Goal: Task Accomplishment & Management: Complete application form

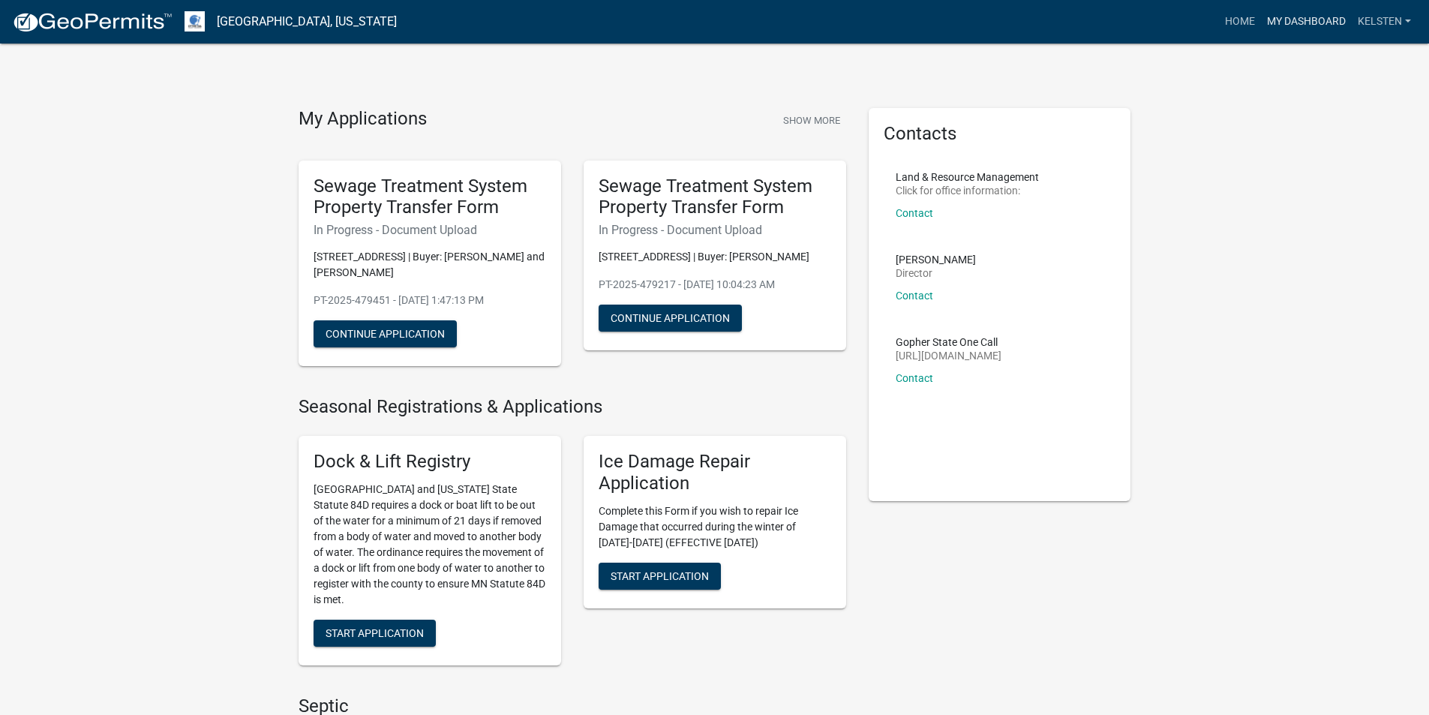
click at [1307, 17] on link "My Dashboard" at bounding box center [1306, 22] width 91 height 29
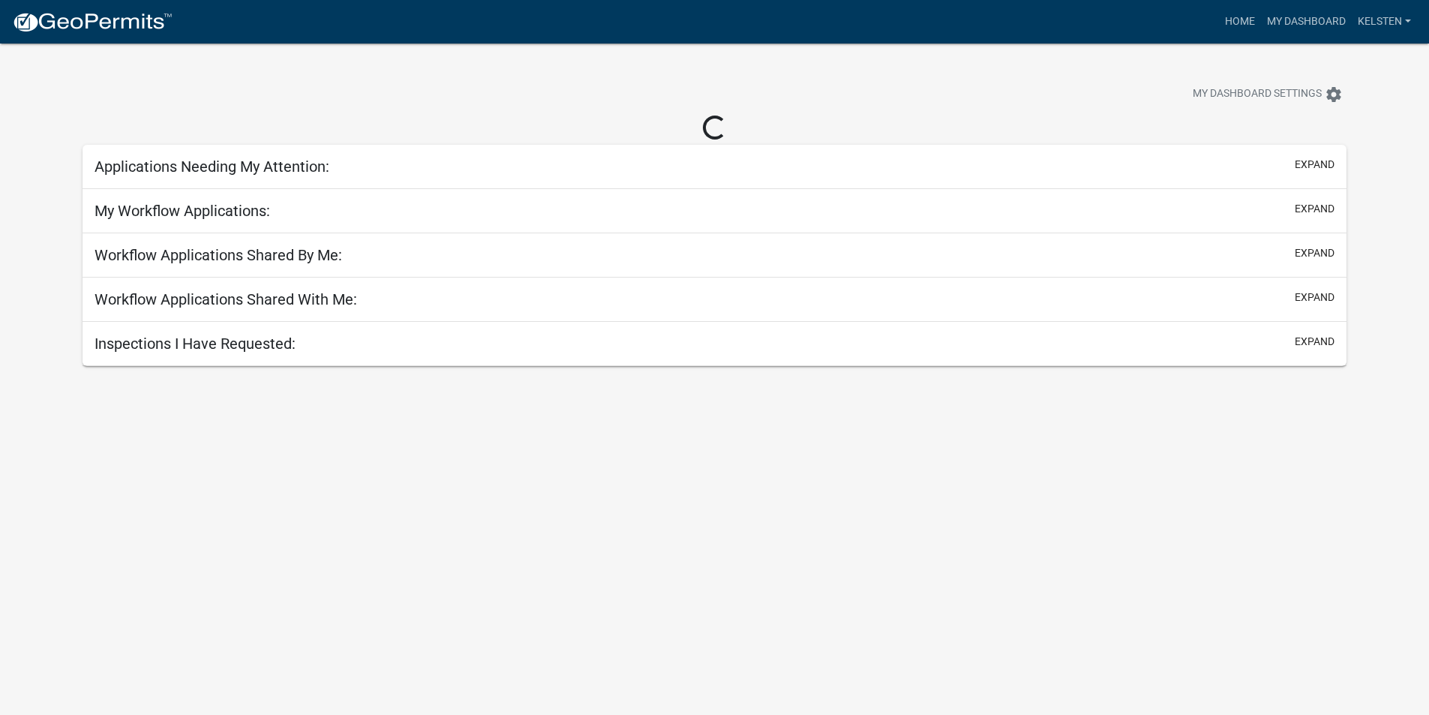
select select "3: 100"
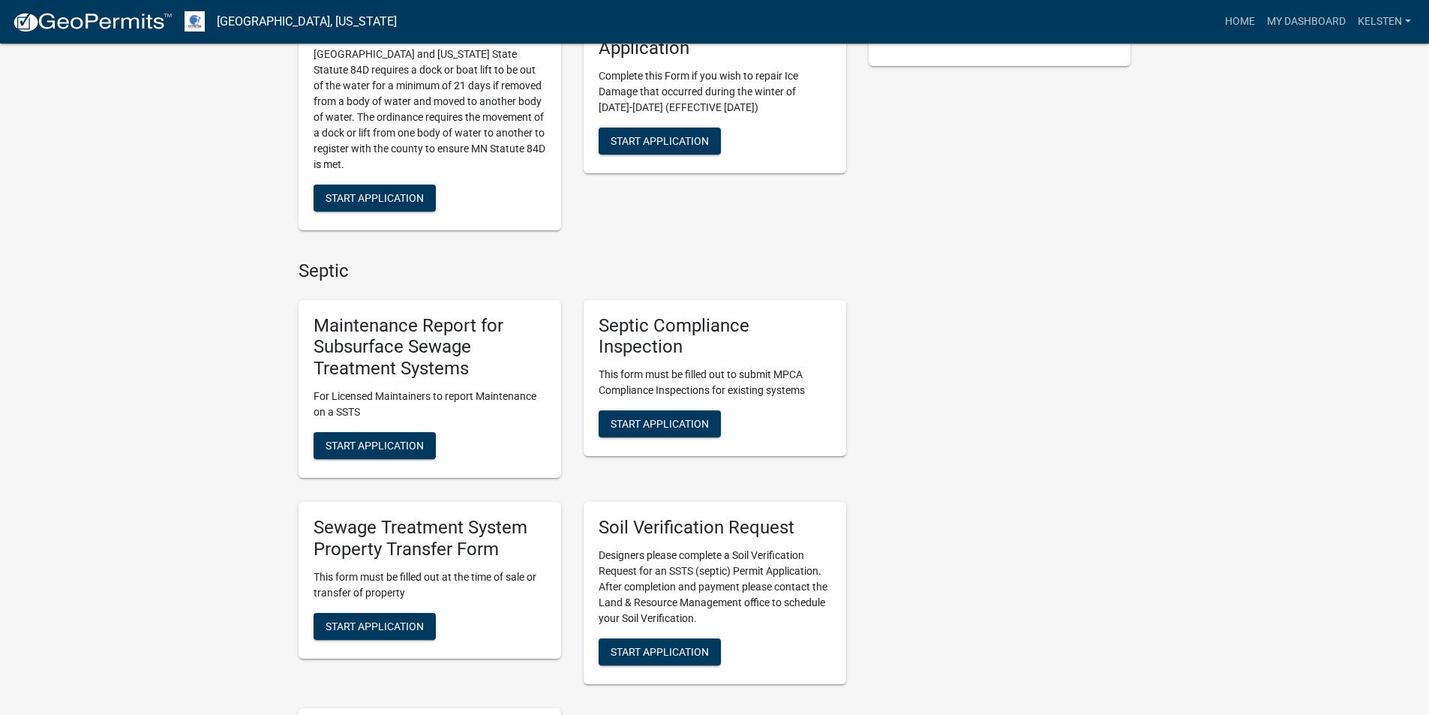
scroll to position [450, 0]
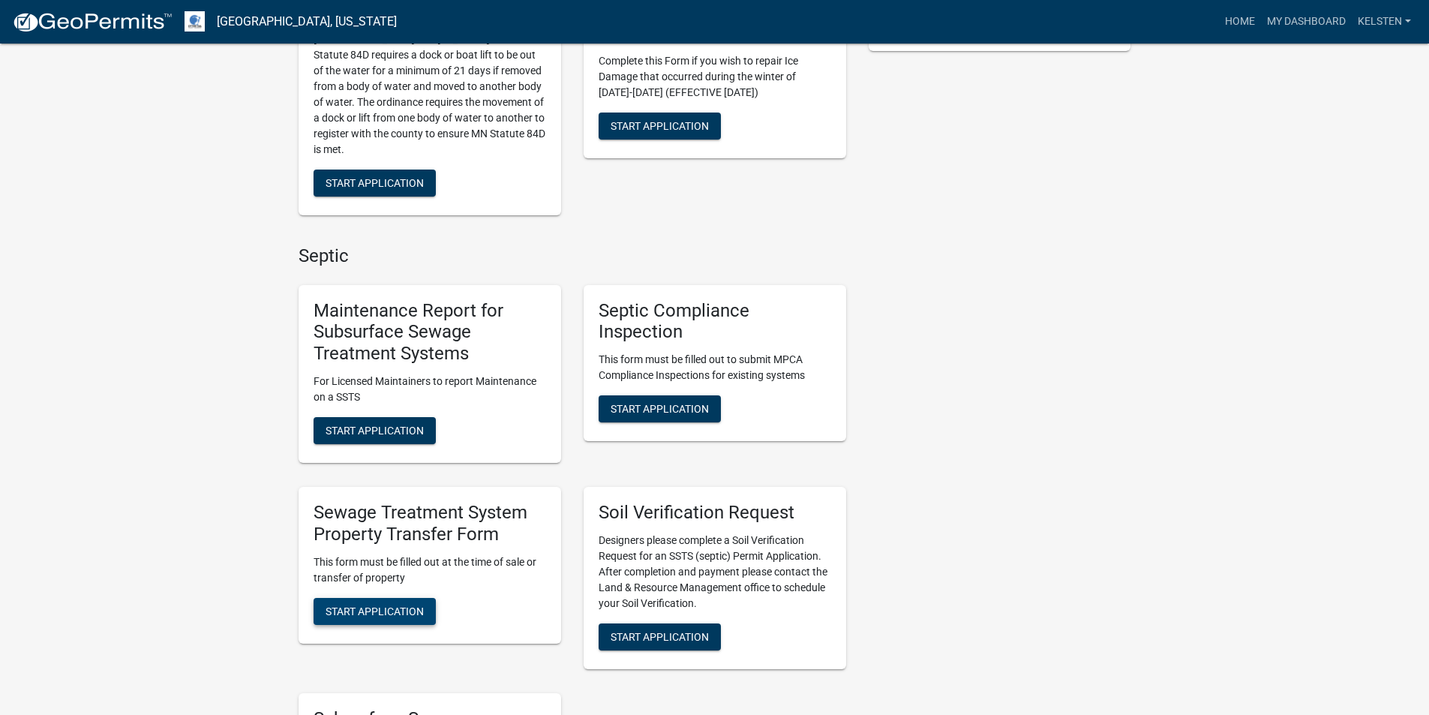
click at [377, 617] on span "Start Application" at bounding box center [375, 611] width 98 height 12
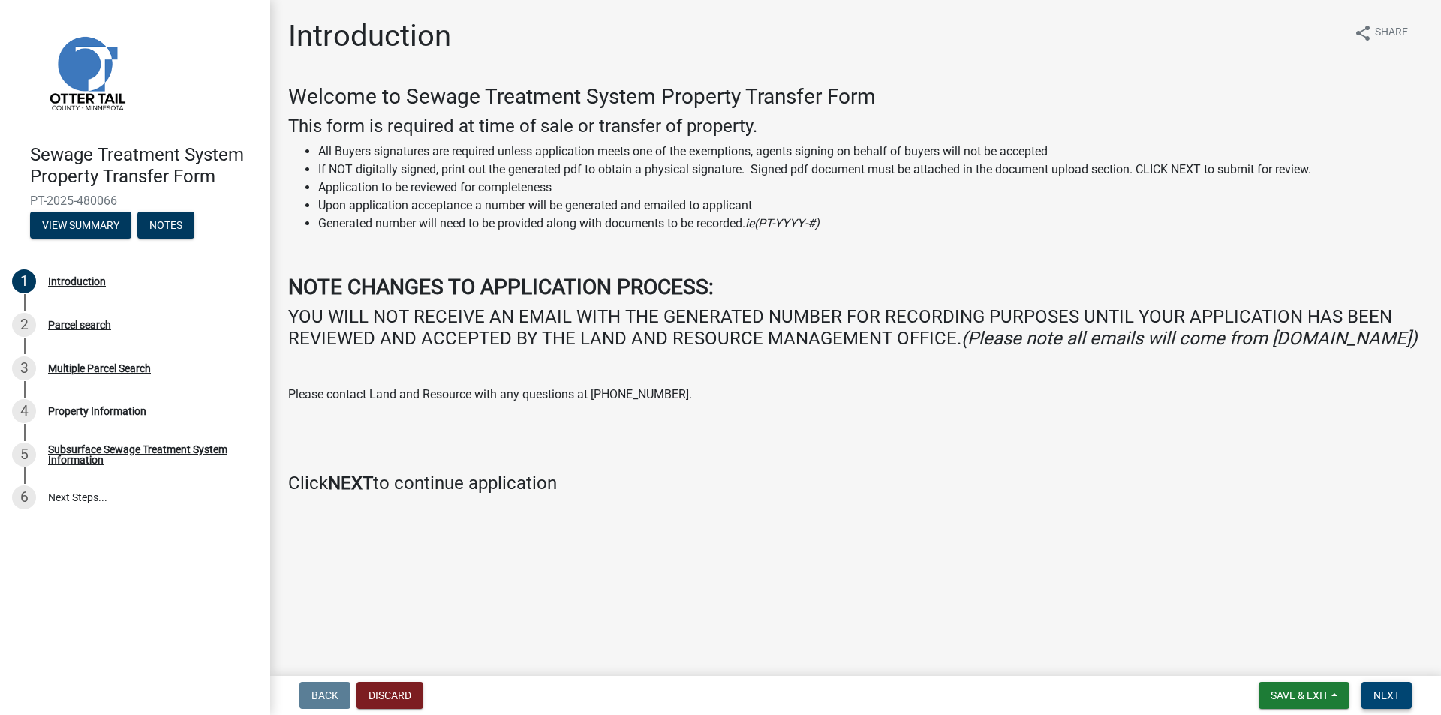
click at [1411, 687] on form "Save & Exit Save Save & Exit Next" at bounding box center [1334, 695] width 165 height 27
click at [1402, 688] on button "Next" at bounding box center [1386, 695] width 50 height 27
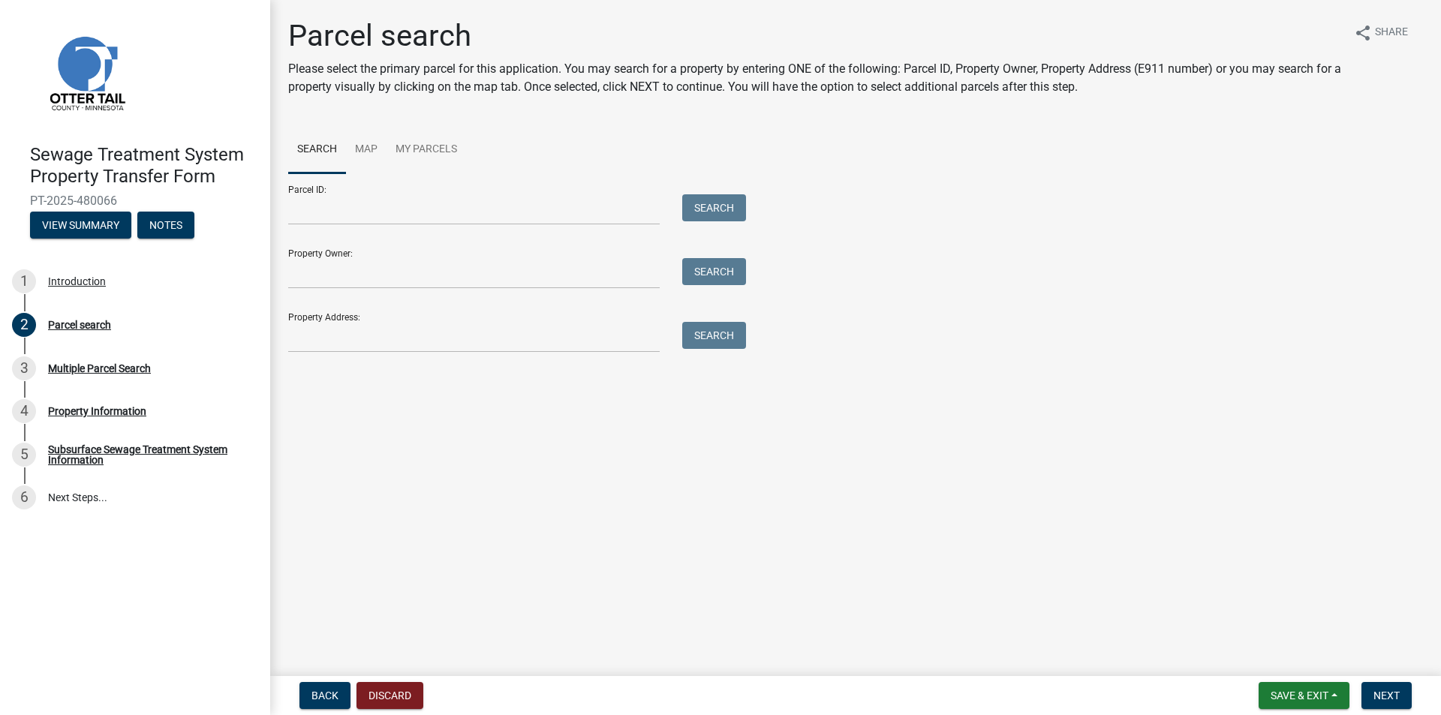
click at [364, 193] on div "Parcel ID: Search" at bounding box center [513, 199] width 450 height 52
click at [355, 209] on input "Parcel ID:" at bounding box center [473, 209] width 371 height 31
type input "71004990961000"
click at [682, 194] on button "Search" at bounding box center [714, 207] width 64 height 27
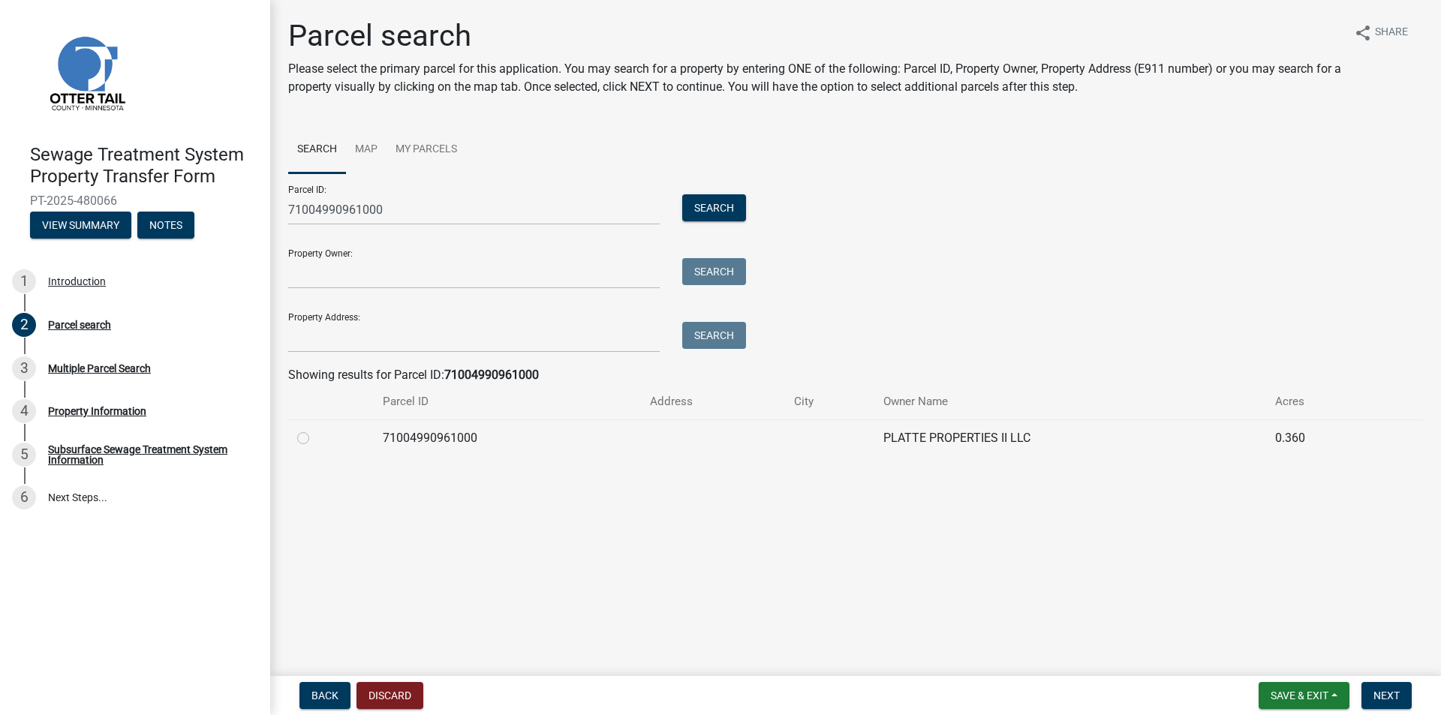
click at [315, 429] on label at bounding box center [315, 429] width 0 height 0
click at [315, 439] on input "radio" at bounding box center [320, 434] width 10 height 10
radio input "true"
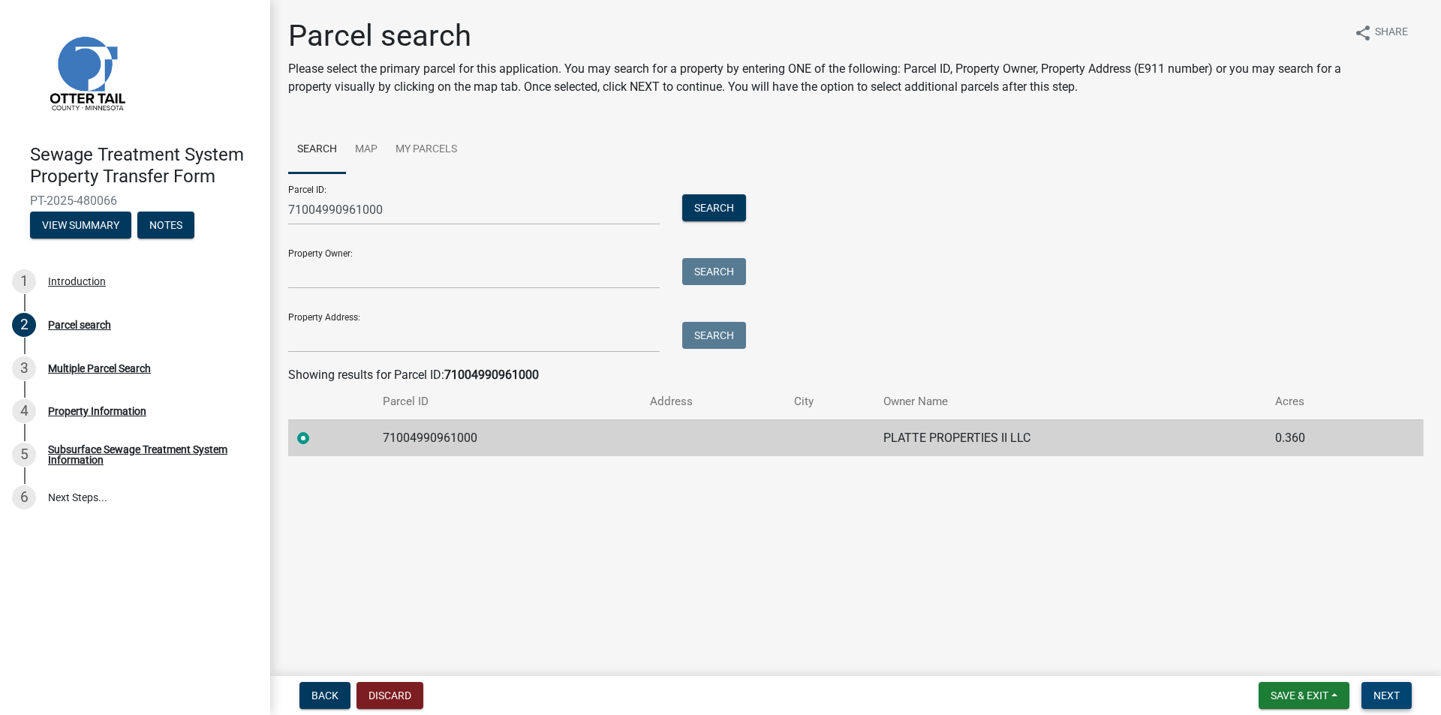
click at [1389, 702] on span "Next" at bounding box center [1386, 696] width 26 height 12
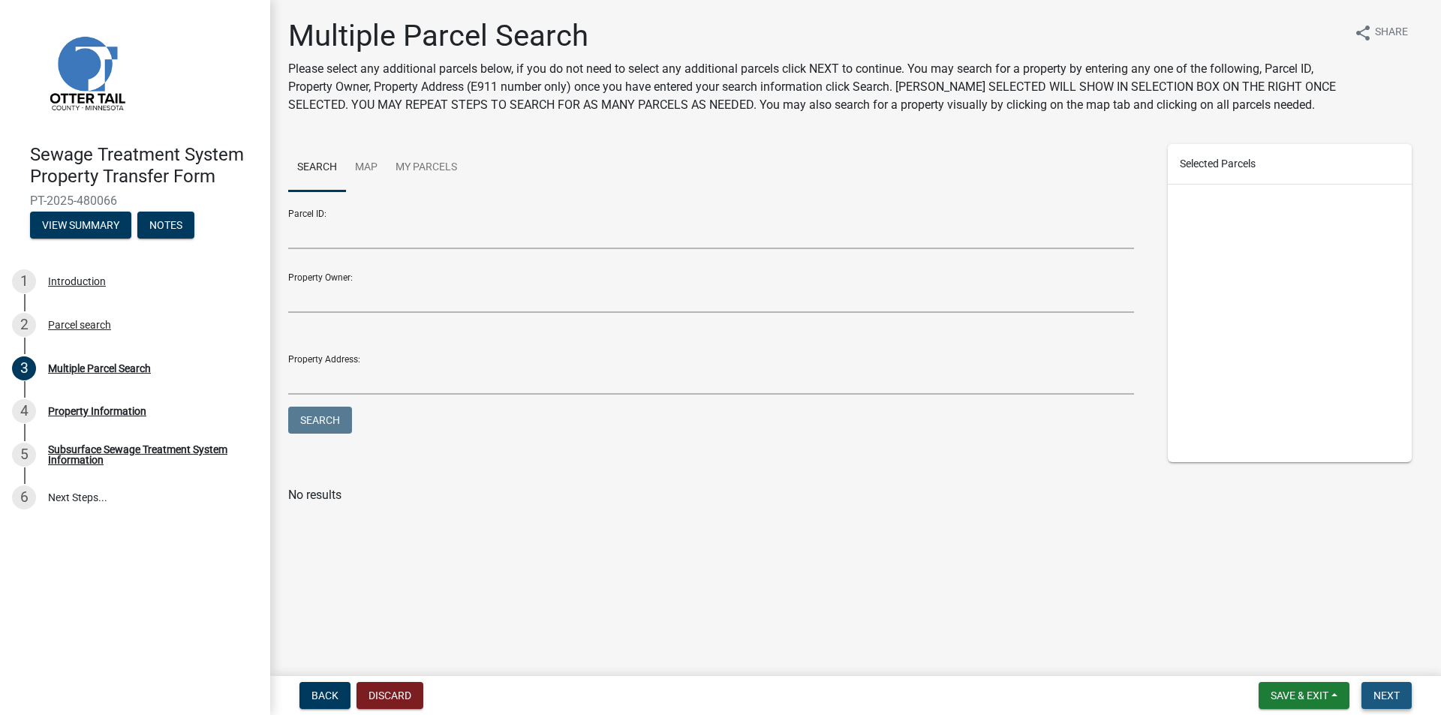
click at [1399, 690] on span "Next" at bounding box center [1386, 696] width 26 height 12
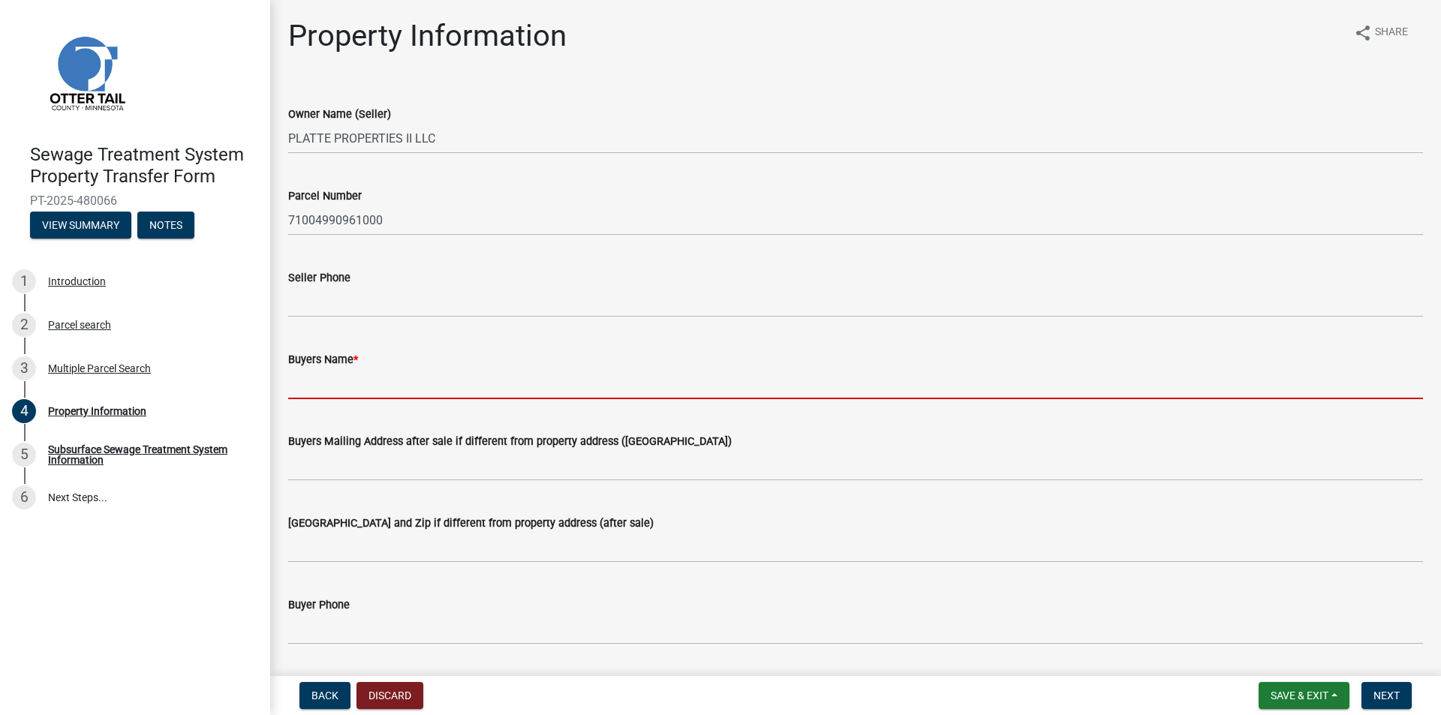
click at [388, 374] on input "Buyers Name *" at bounding box center [855, 383] width 1134 height 31
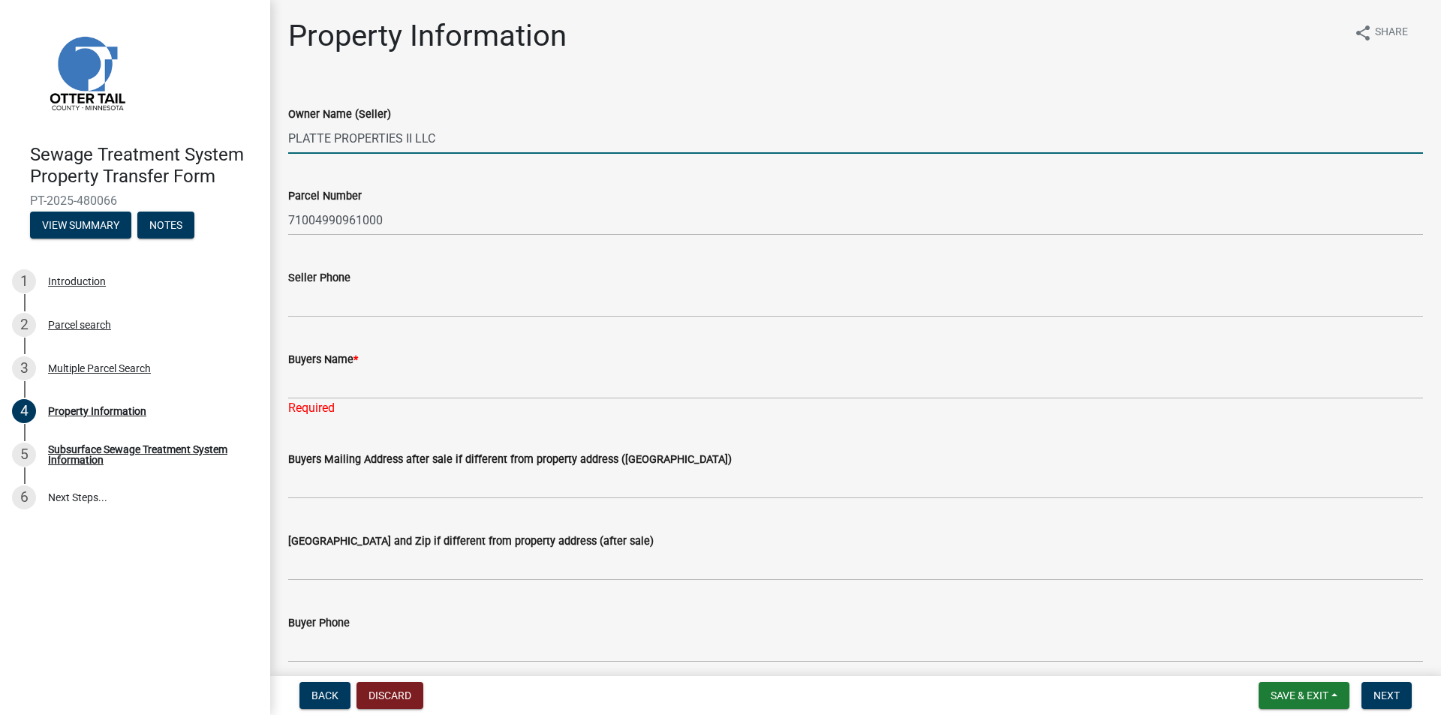
drag, startPoint x: 469, startPoint y: 137, endPoint x: 99, endPoint y: 149, distance: 370.1
click at [93, 146] on div "Sewage Treatment System Property Transfer Form PT-2025-480066 View Summary Note…" at bounding box center [720, 357] width 1441 height 715
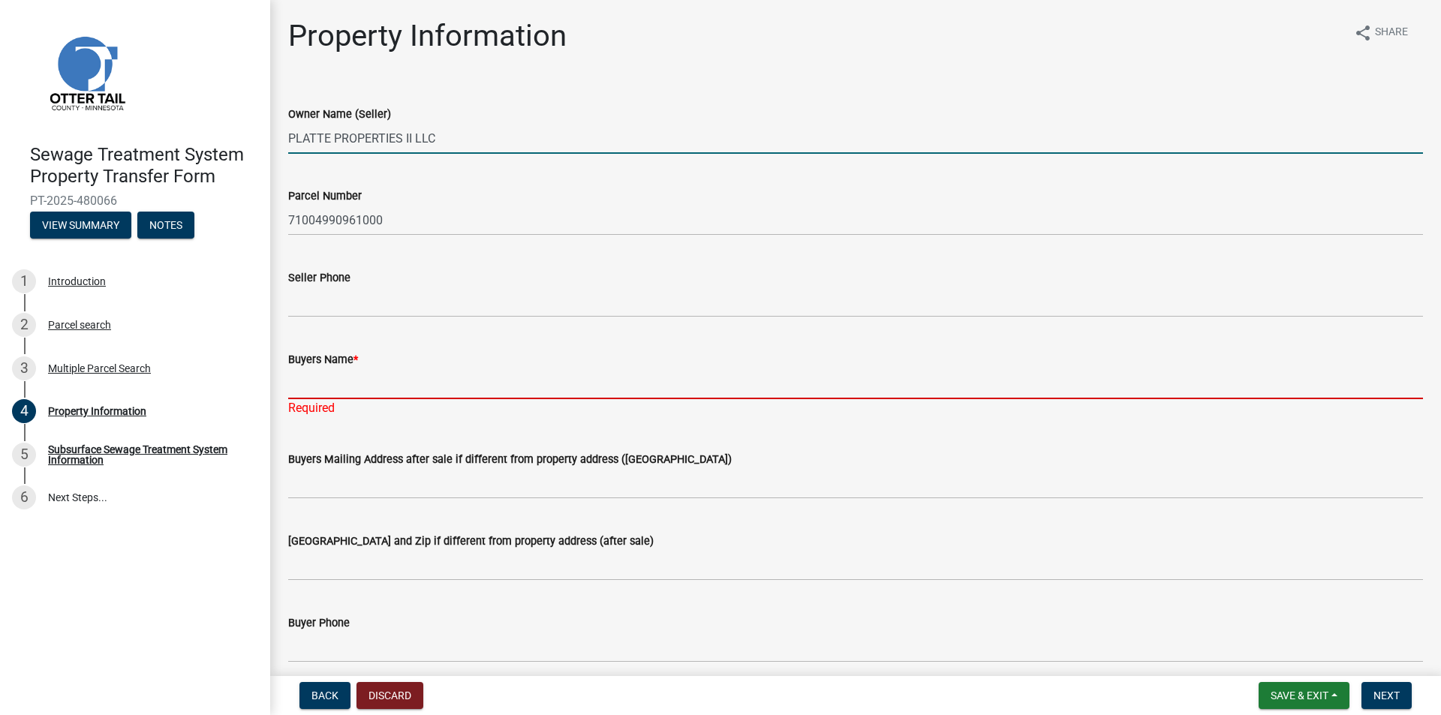
click at [320, 391] on input "Buyers Name *" at bounding box center [855, 383] width 1134 height 31
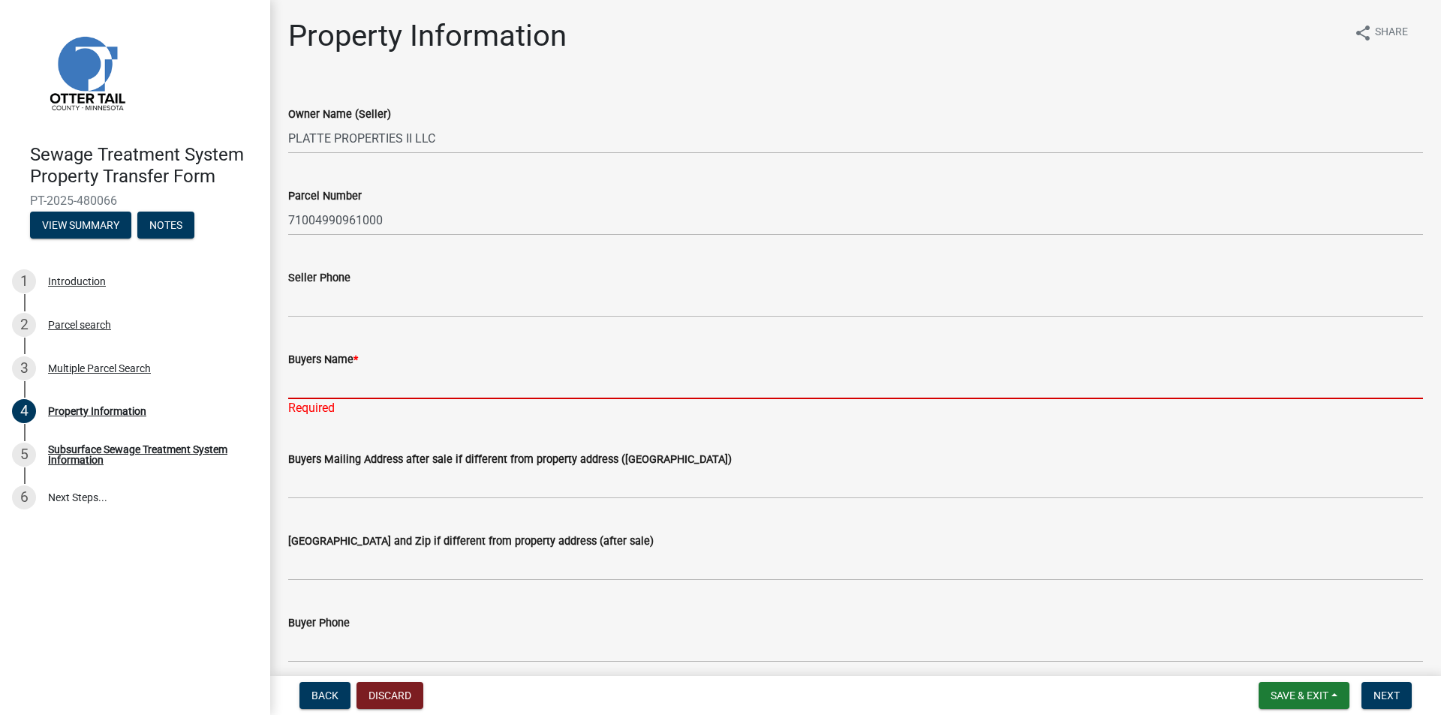
paste input "PLATTE PROPERTIES II LLC"
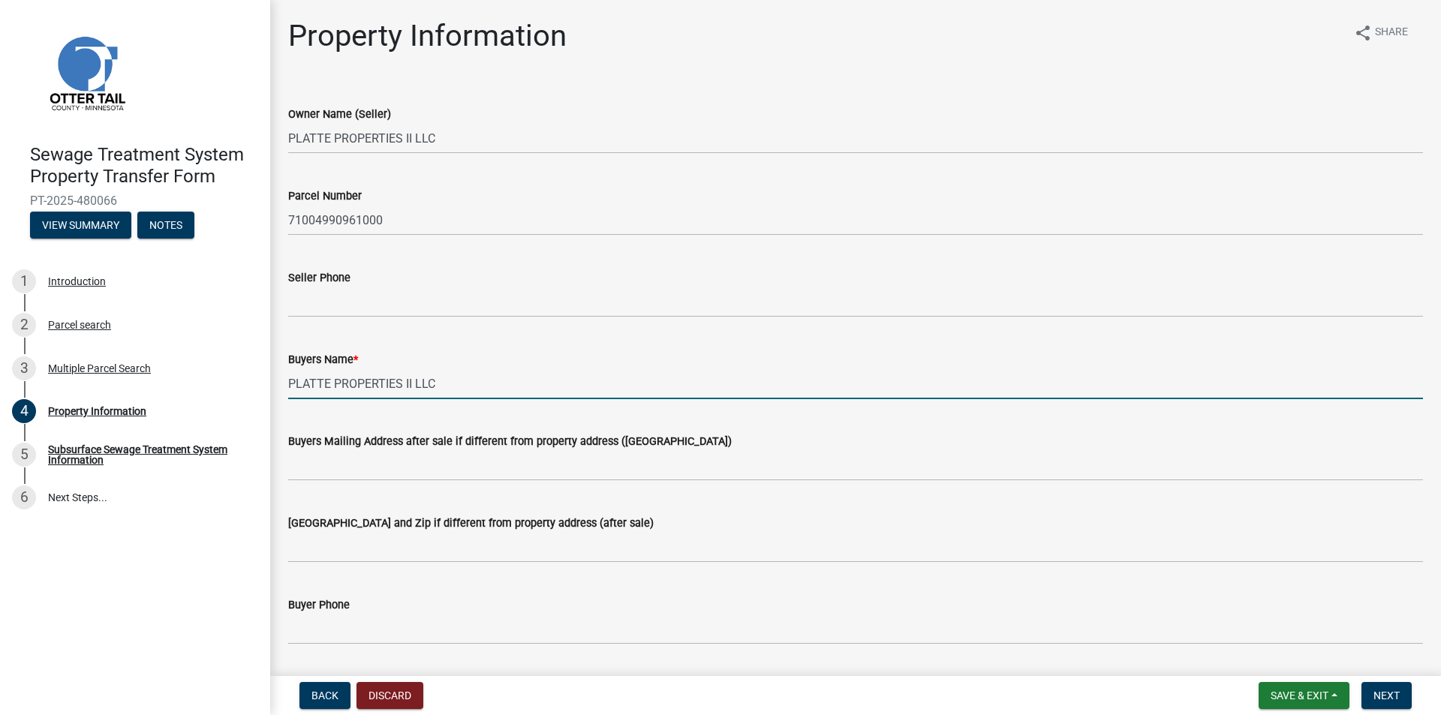
drag, startPoint x: 374, startPoint y: 395, endPoint x: 275, endPoint y: 395, distance: 99.0
click at [275, 395] on div "Property Information share Share Owner Name (Seller) PLATTE PROPERTIES II LLC P…" at bounding box center [855, 642] width 1171 height 1248
type input "Platte Properties II, LLC"
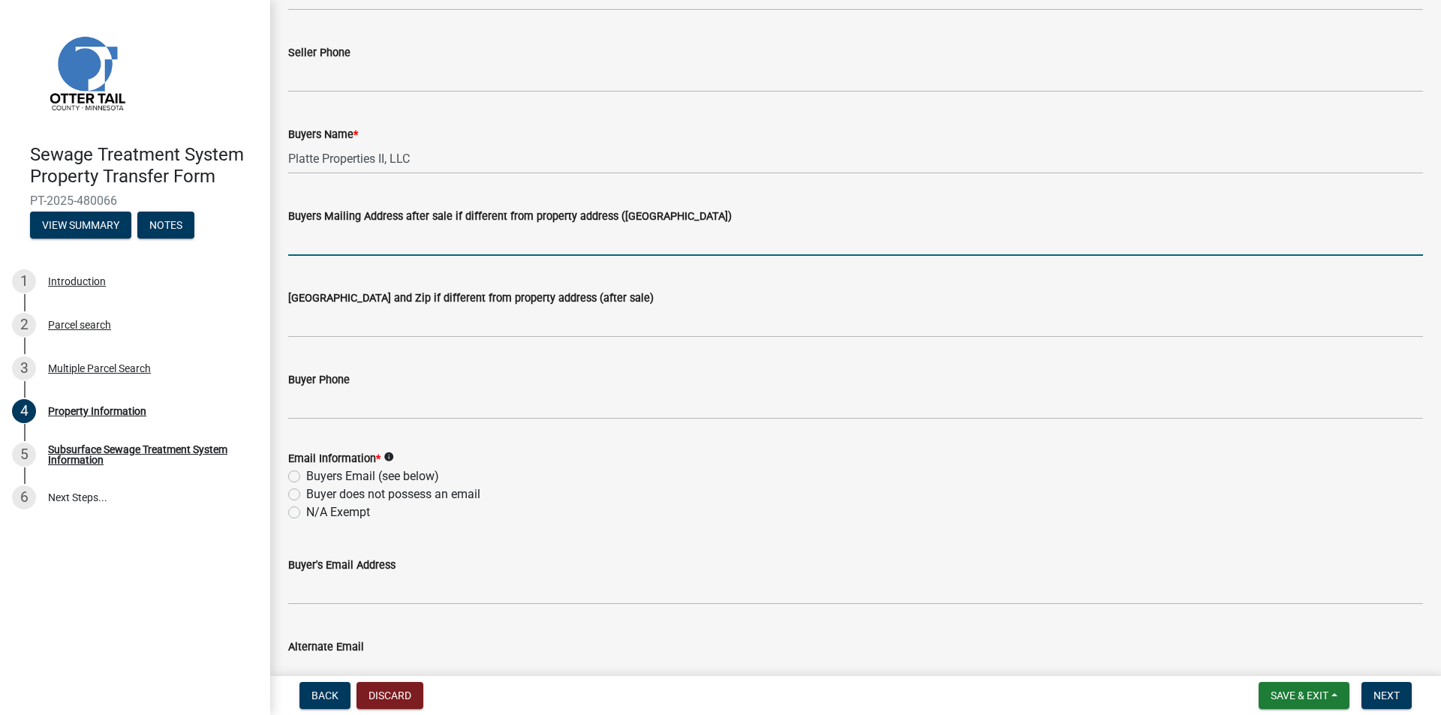
scroll to position [300, 0]
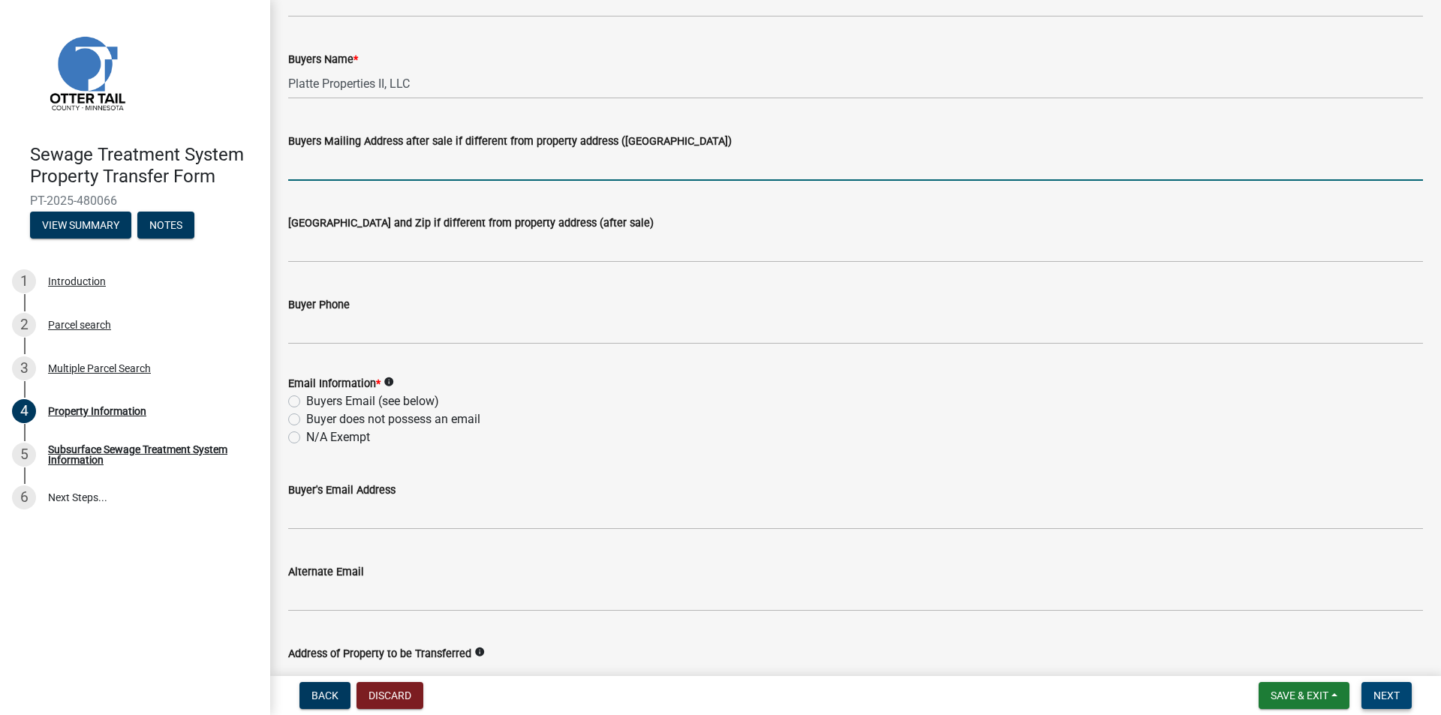
click at [1395, 693] on span "Next" at bounding box center [1386, 696] width 26 height 12
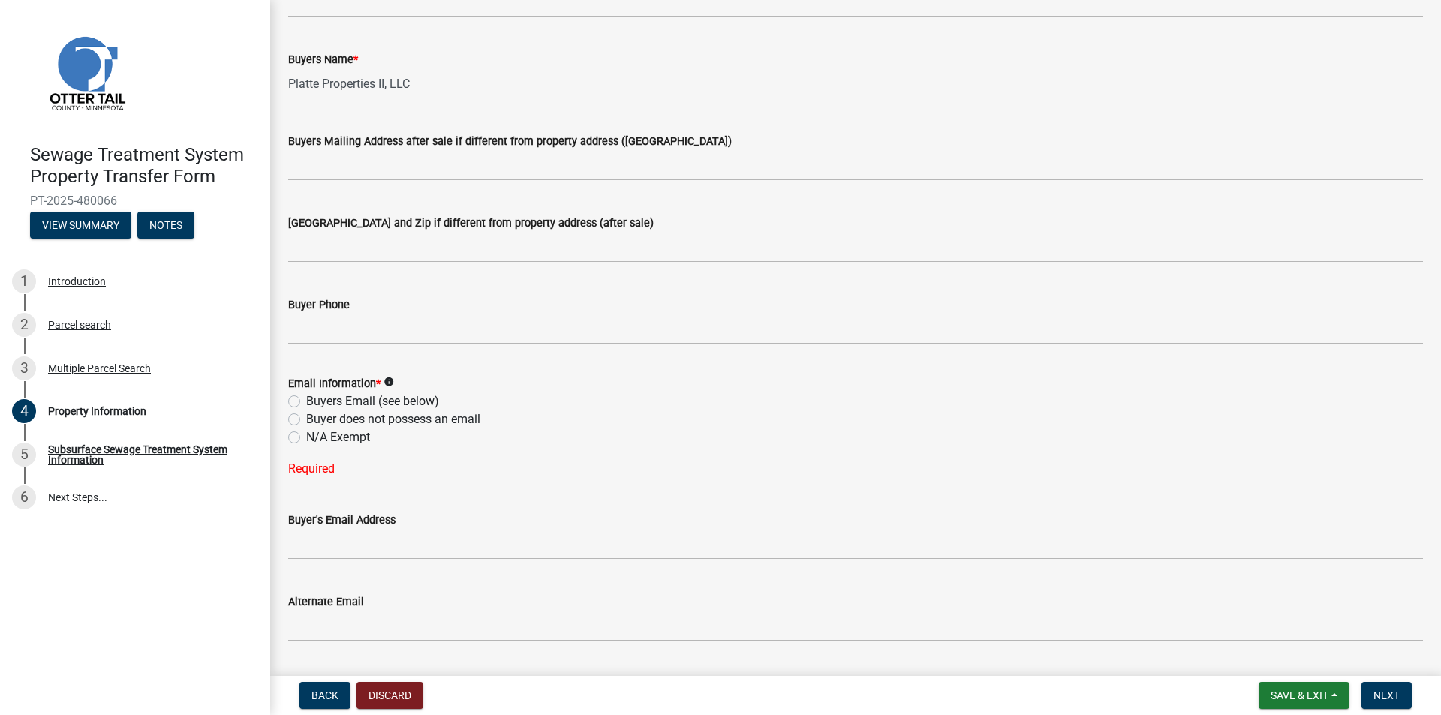
click at [364, 438] on label "N/A Exempt" at bounding box center [338, 437] width 64 height 18
click at [316, 438] on input "N/A Exempt" at bounding box center [311, 433] width 10 height 10
radio input "true"
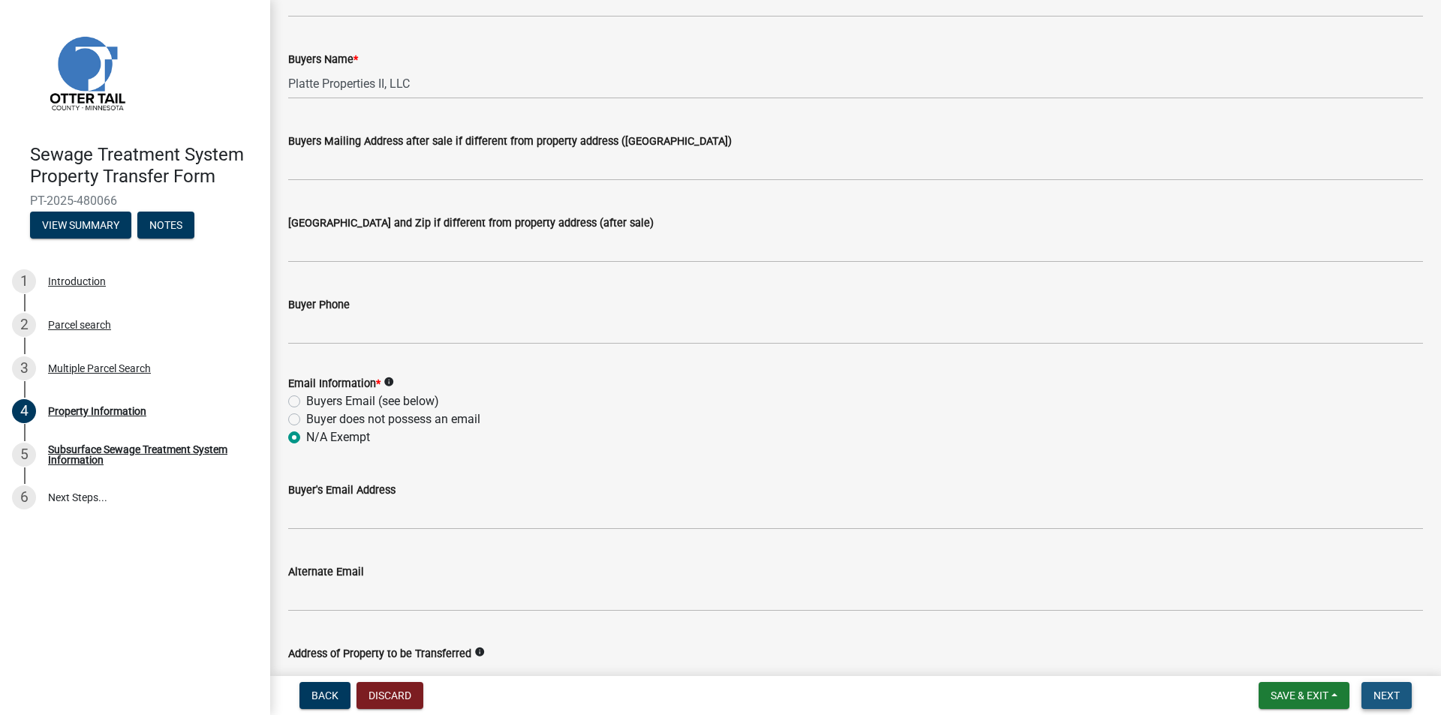
click at [1393, 699] on span "Next" at bounding box center [1386, 696] width 26 height 12
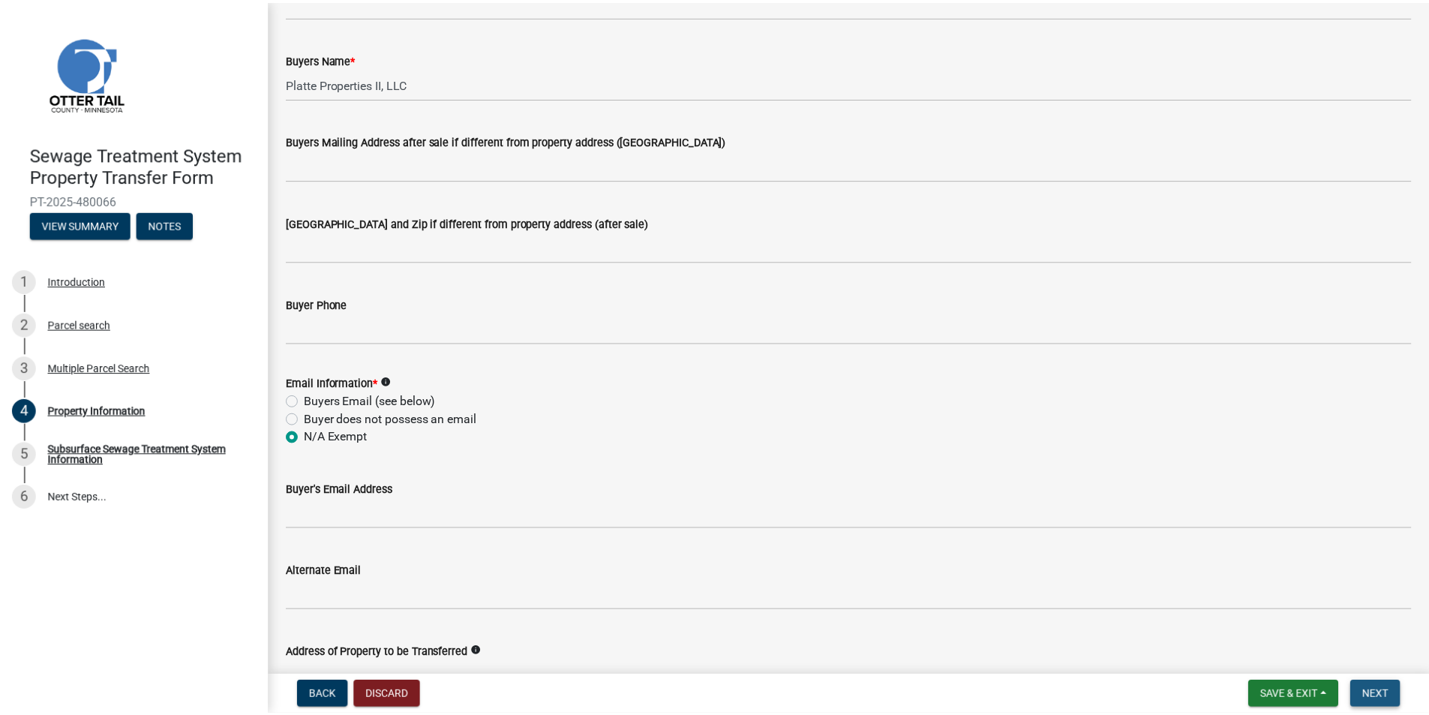
scroll to position [0, 0]
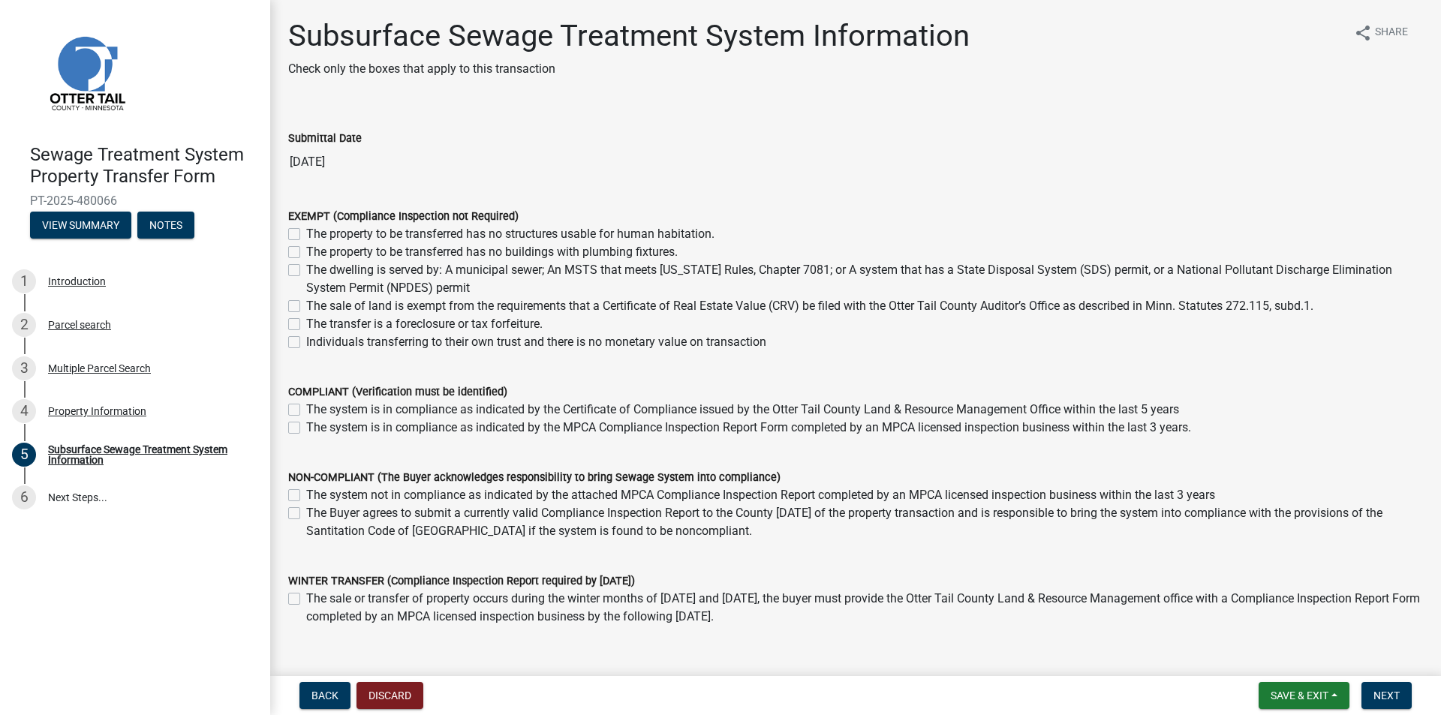
click at [631, 309] on label "The sale of land is exempt from the requirements that a Certificate of Real Est…" at bounding box center [809, 306] width 1007 height 18
click at [316, 307] on input "The sale of land is exempt from the requirements that a Certificate of Real Est…" at bounding box center [311, 302] width 10 height 10
checkbox input "true"
checkbox input "false"
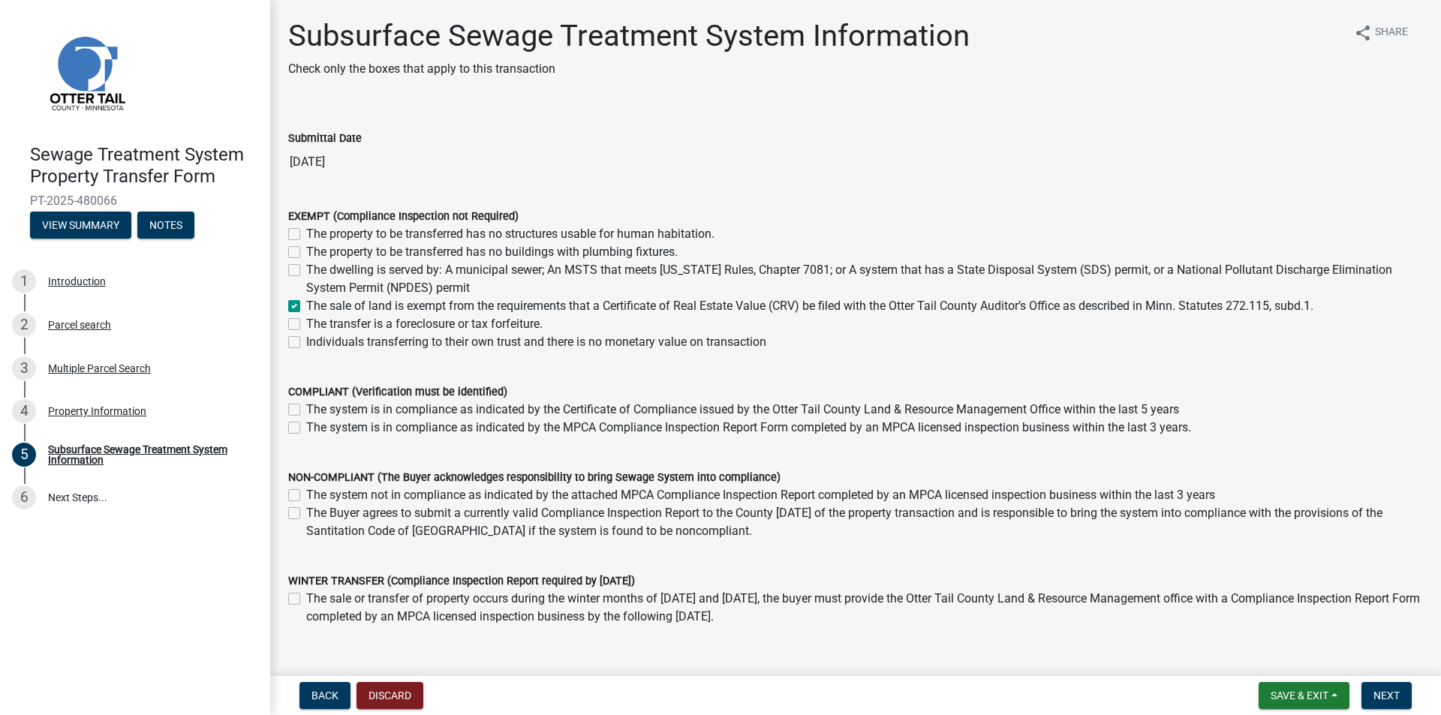
checkbox input "false"
checkbox input "true"
checkbox input "false"
click at [1385, 692] on span "Next" at bounding box center [1386, 696] width 26 height 12
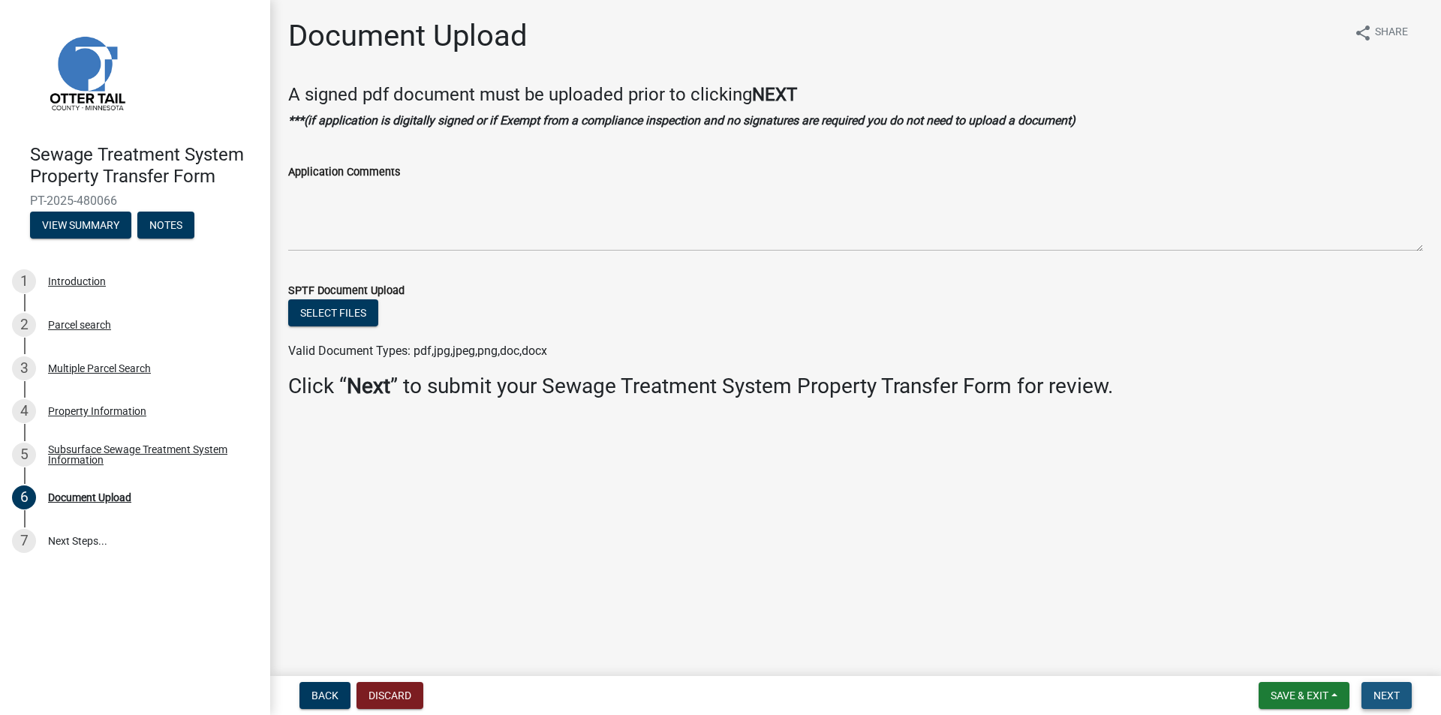
click at [1372, 693] on button "Next" at bounding box center [1386, 695] width 50 height 27
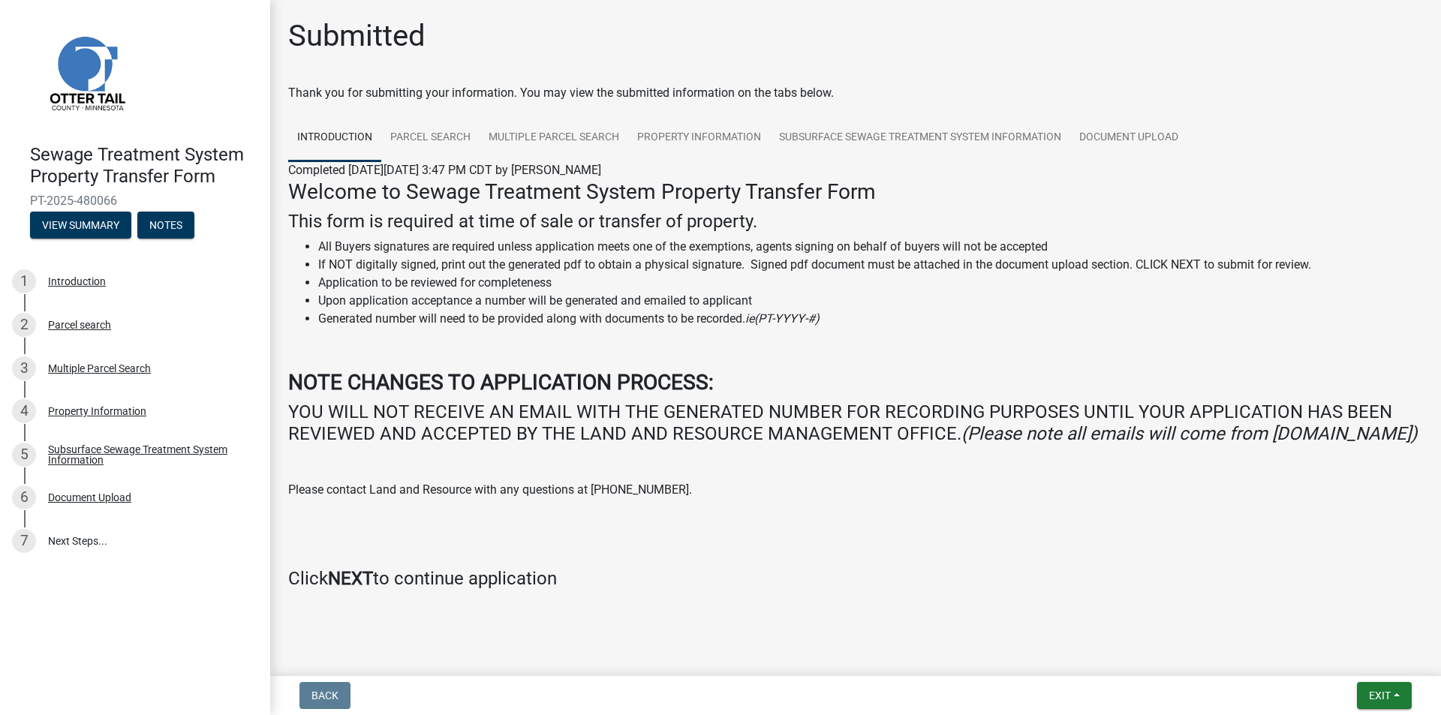
click at [1388, 681] on nav "Back Exit Save Save & Exit" at bounding box center [855, 695] width 1171 height 39
click at [1381, 700] on span "Exit" at bounding box center [1380, 696] width 22 height 12
click at [1351, 651] on button "Save & Exit" at bounding box center [1351, 657] width 120 height 36
